Goal: Information Seeking & Learning: Understand process/instructions

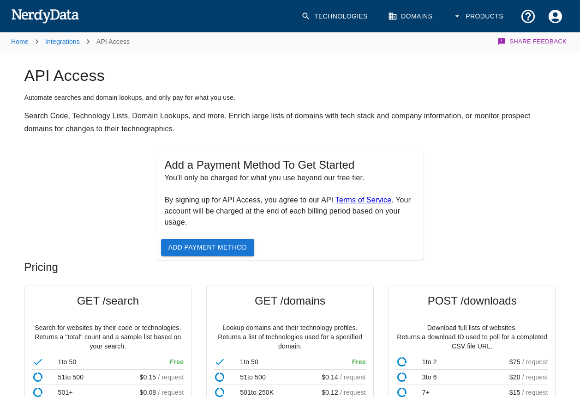
scroll to position [39, 0]
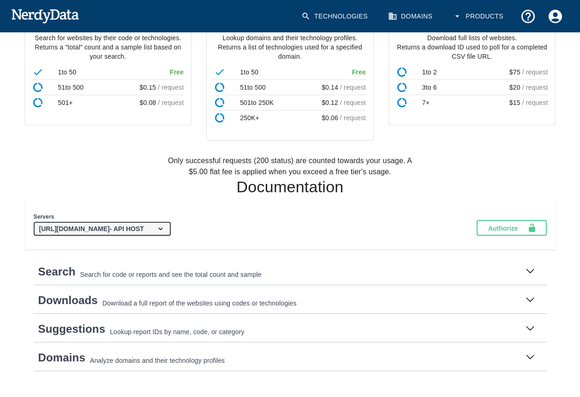
scroll to position [302, 0]
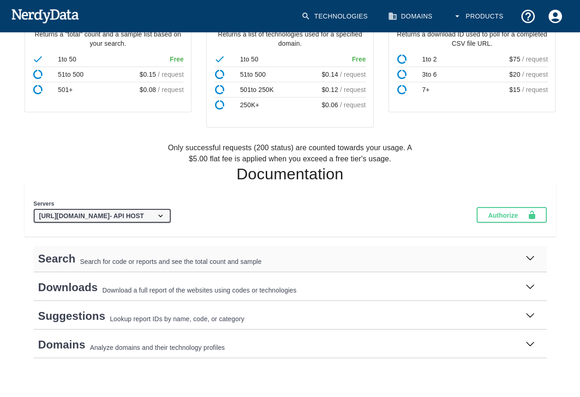
click at [125, 269] on h3 "Search Search for code or reports and see the total count and sample" at bounding box center [290, 259] width 513 height 26
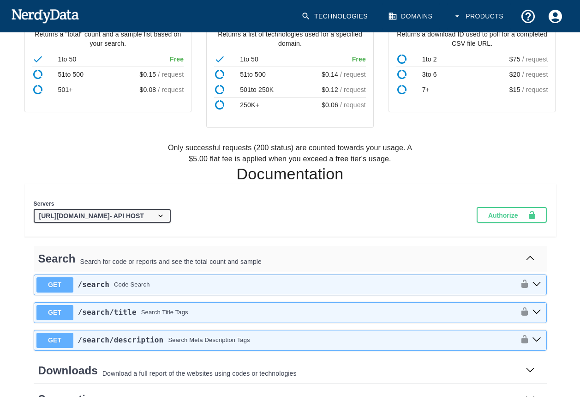
scroll to position [386, 0]
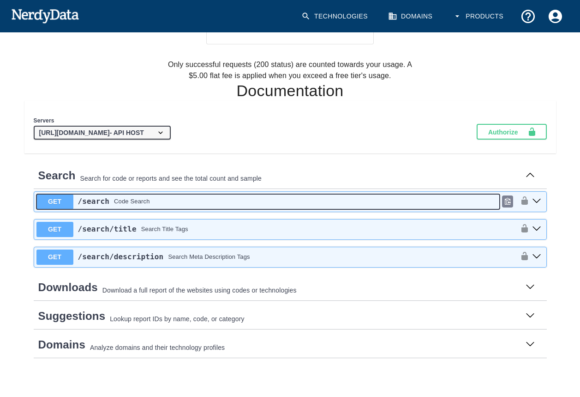
click at [125, 205] on div "Code Search" at bounding box center [132, 201] width 36 height 9
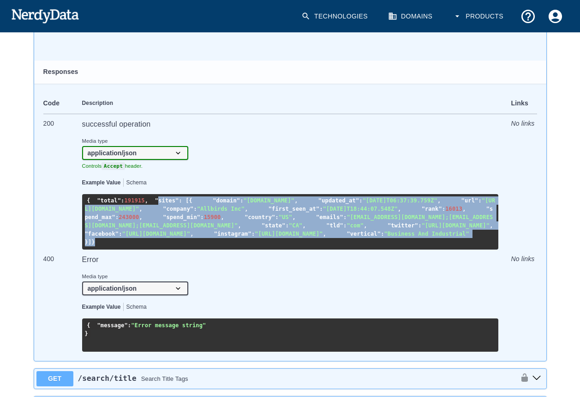
scroll to position [3, 0]
drag, startPoint x: 98, startPoint y: 371, endPoint x: 87, endPoint y: 199, distance: 173.0
click at [87, 199] on pre "{ "total" : 191915 , "sites" : [ { "domain" : "allbirds.com" , "updated_at" : "…" at bounding box center [290, 221] width 416 height 55
copy div "{ "total" : 191915 , "sites" : [ { "domain" : "allbirds.com" , "updated_at" : "…"
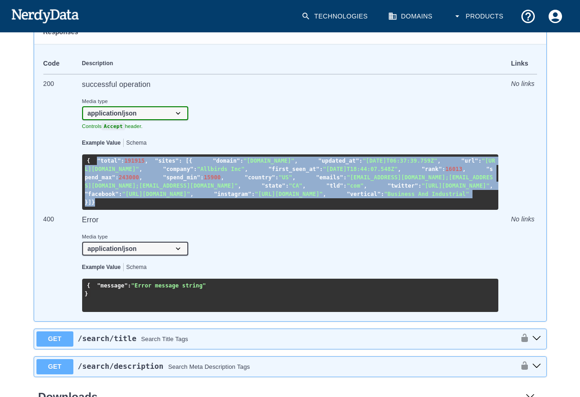
scroll to position [17, 0]
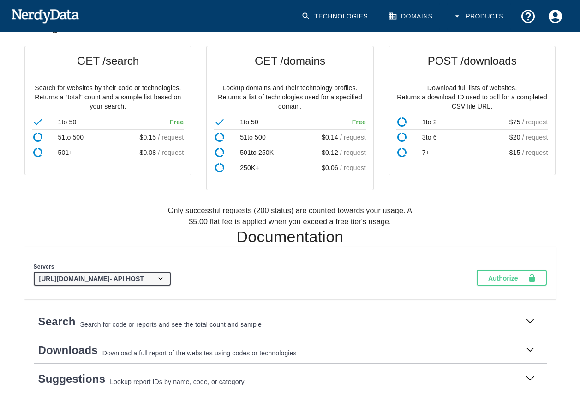
scroll to position [302, 0]
